Goal: Find contact information: Find contact information

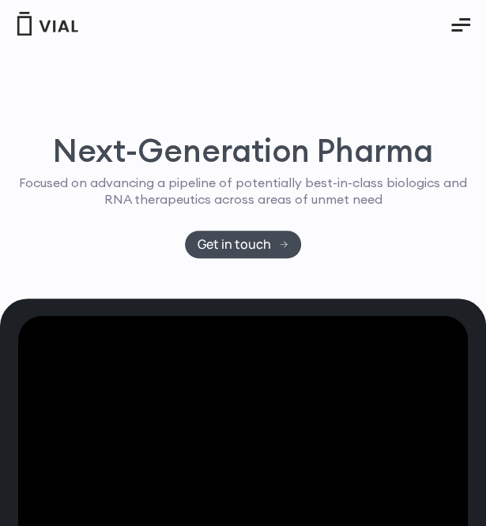
click at [472, 24] on button "Essential Addons Toggle Menu" at bounding box center [460, 25] width 43 height 39
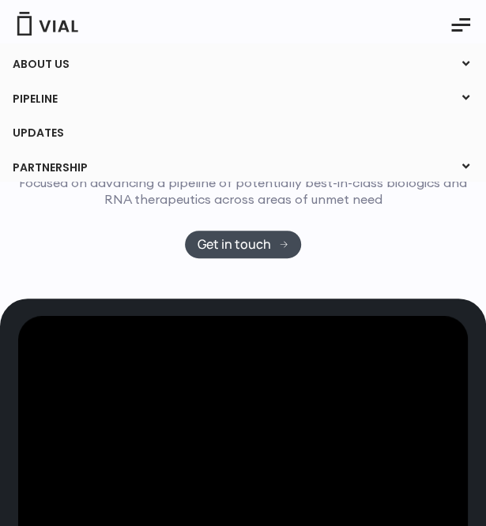
click at [355, 64] on link "ABOUT US" at bounding box center [242, 64] width 485 height 27
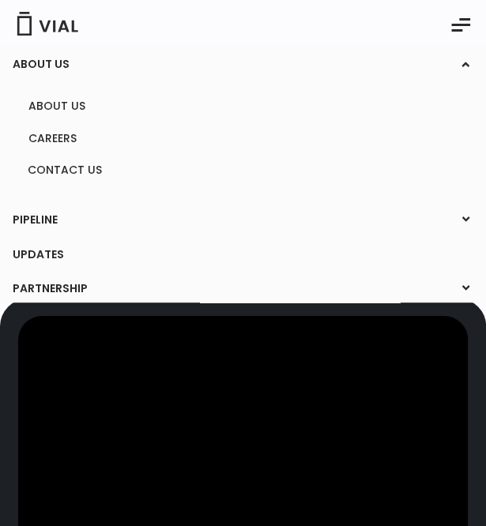
click at [133, 217] on link "PIPELINE" at bounding box center [242, 220] width 485 height 27
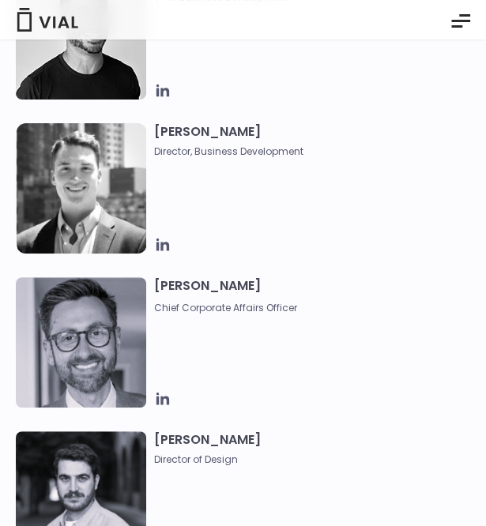
scroll to position [1397, 0]
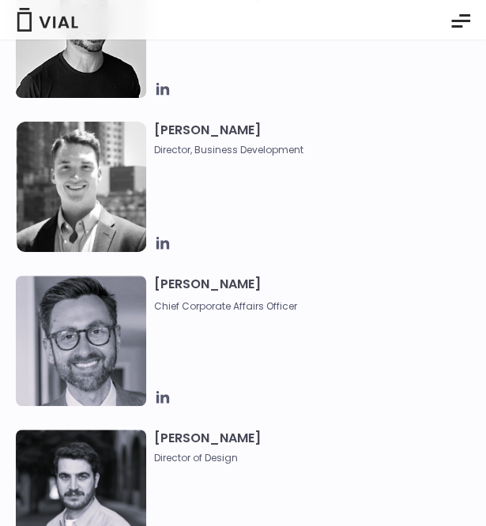
drag, startPoint x: 279, startPoint y: 285, endPoint x: 147, endPoint y: 291, distance: 132.8
click at [147, 291] on div "[PERSON_NAME] Chief Corporate Affairs Officer" at bounding box center [243, 341] width 454 height 130
copy div "[PERSON_NAME]"
click at [305, 298] on span "Chief Corporate Affairs Officer" at bounding box center [308, 305] width 308 height 17
drag, startPoint x: 283, startPoint y: 283, endPoint x: 148, endPoint y: 279, distance: 134.3
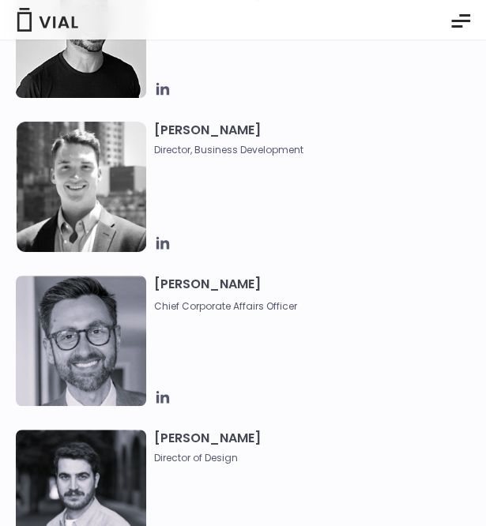
click at [148, 279] on div "Paolo Mastrangelo Chief Corporate Affairs Officer" at bounding box center [243, 341] width 454 height 130
copy div "Paolo Mastrangelo"
click at [231, 337] on div "Paolo Mastrangelo Chief Corporate Affairs Officer" at bounding box center [312, 341] width 316 height 130
drag, startPoint x: 279, startPoint y: 284, endPoint x: 152, endPoint y: 285, distance: 127.1
click at [152, 285] on div "Paolo Mastrangelo Chief Corporate Affairs Officer" at bounding box center [243, 341] width 454 height 130
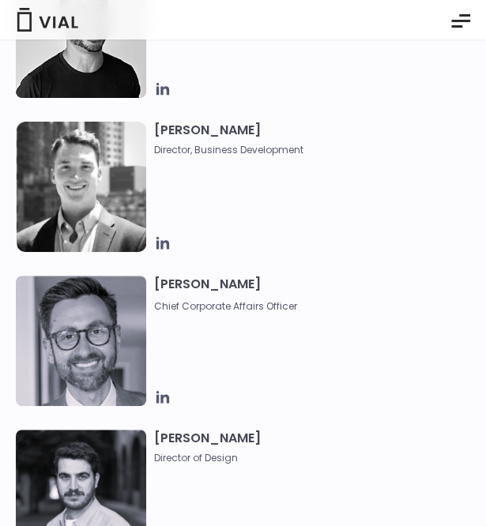
copy h3 "Paolo Mastrangelo"
